Goal: Navigation & Orientation: Find specific page/section

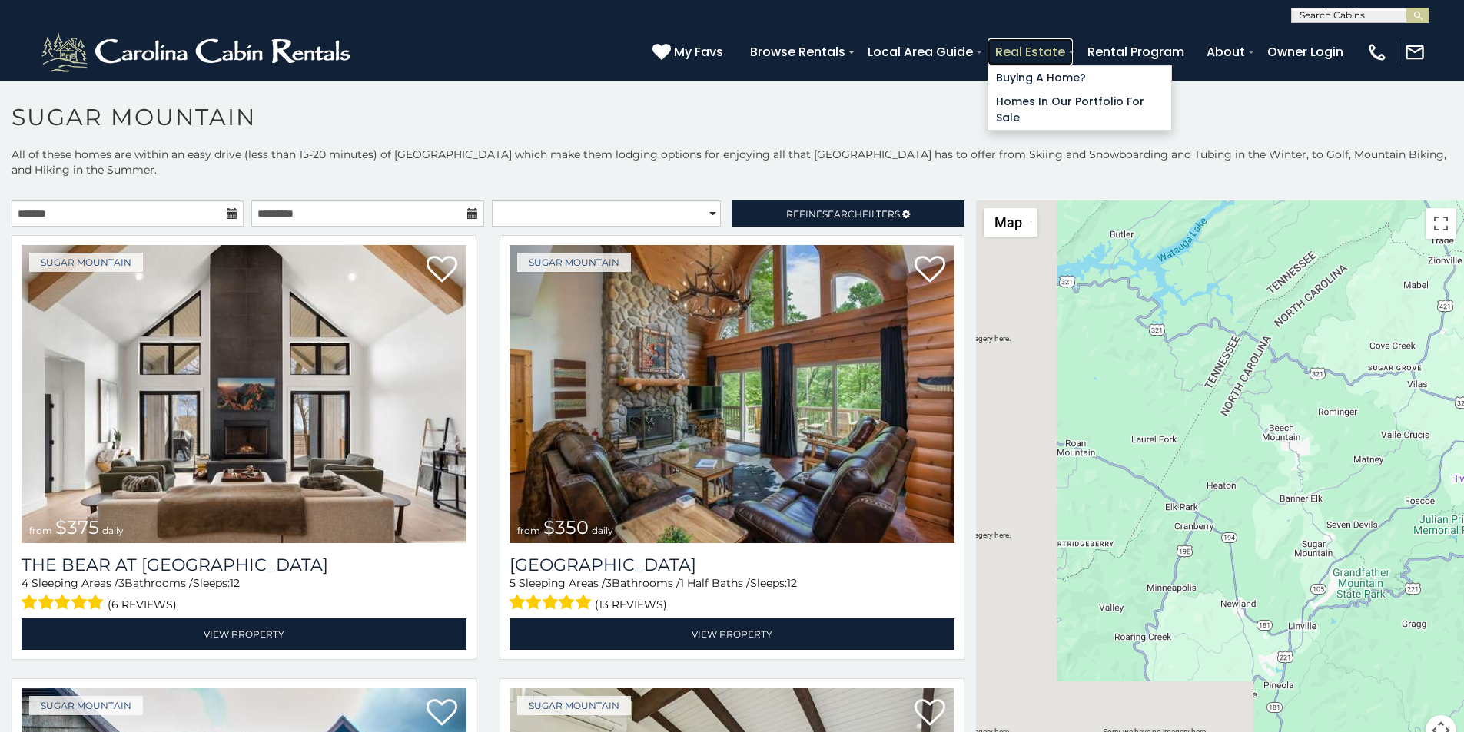
click at [1073, 45] on link "Real Estate" at bounding box center [1030, 51] width 85 height 27
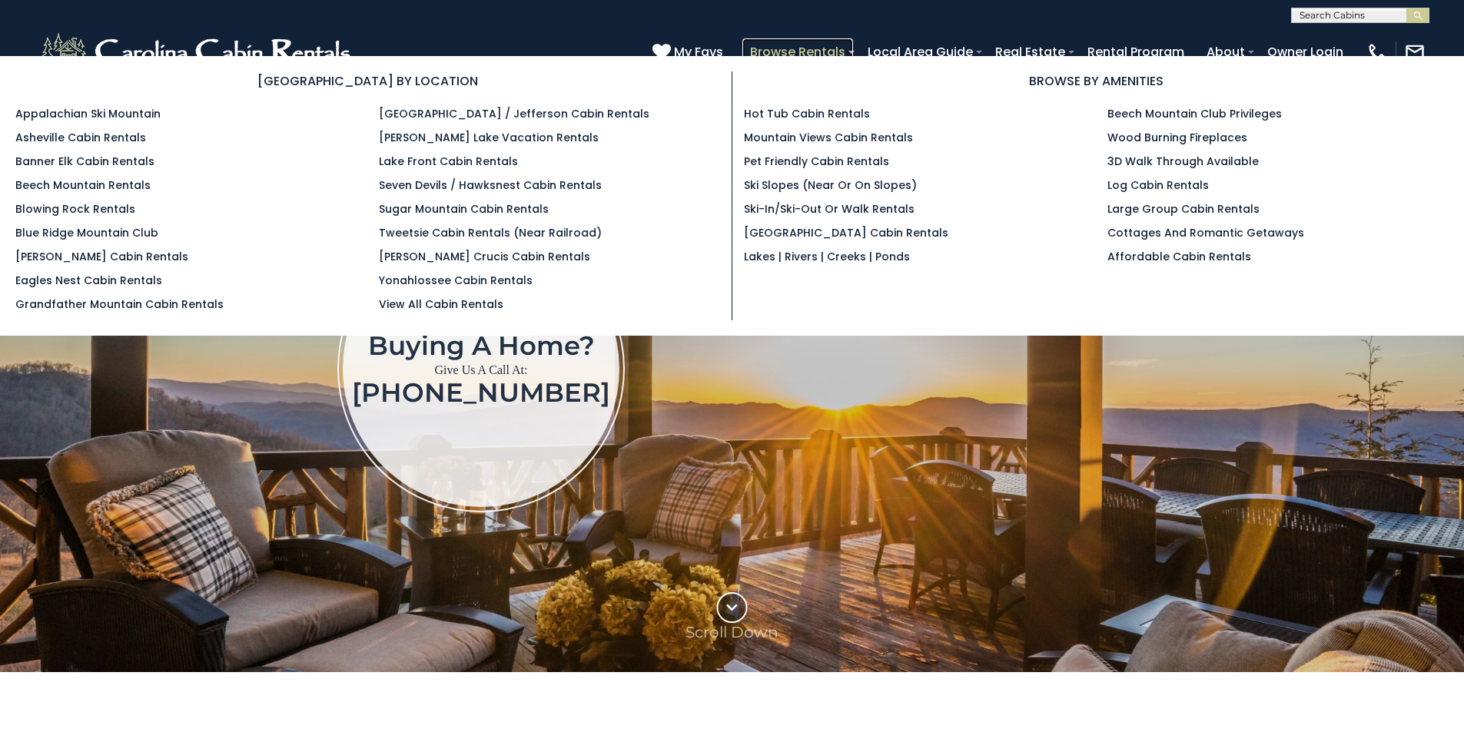
click at [853, 45] on link "Browse Rentals" at bounding box center [797, 51] width 111 height 27
